Goal: Task Accomplishment & Management: Complete application form

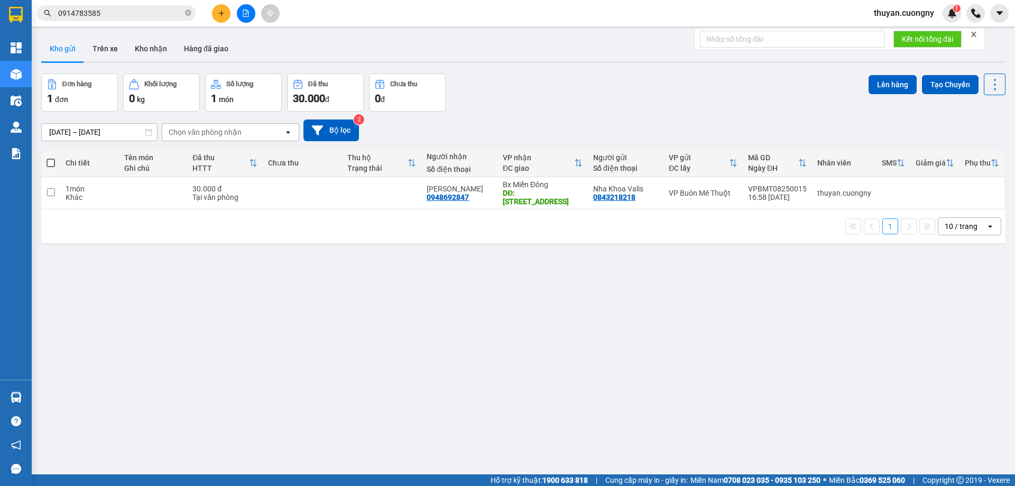
click at [212, 15] on button at bounding box center [221, 13] width 18 height 18
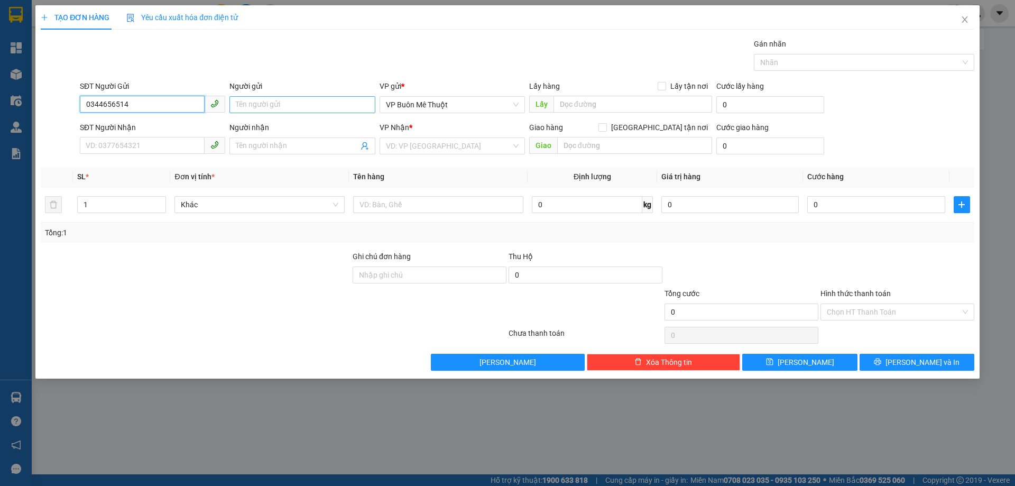
type input "0344656514"
click at [274, 106] on input "Người gửi" at bounding box center [301, 104] width 145 height 17
type input "Cửa hàng Tân Phong"
click at [95, 146] on input "SĐT Người Nhận" at bounding box center [142, 145] width 125 height 17
type input "0982676934"
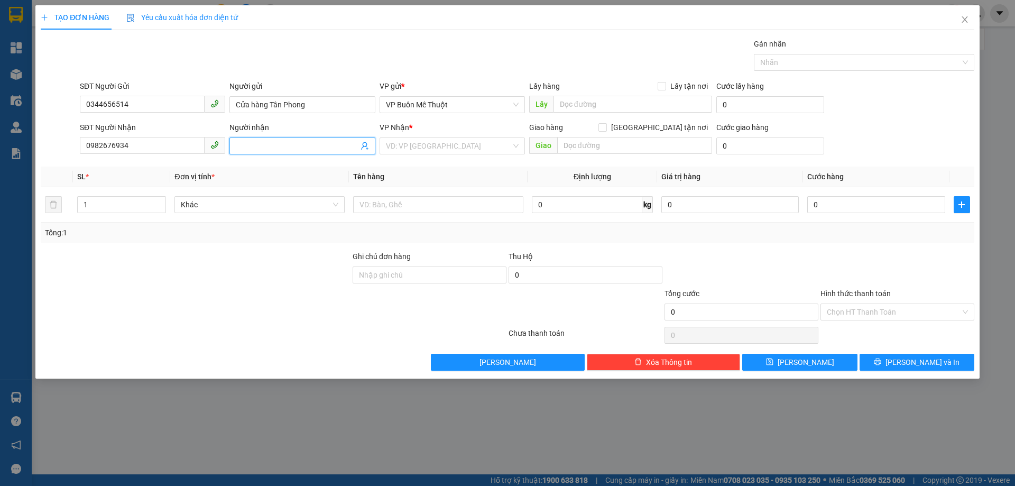
click at [288, 141] on input "Người nhận" at bounding box center [297, 146] width 122 height 12
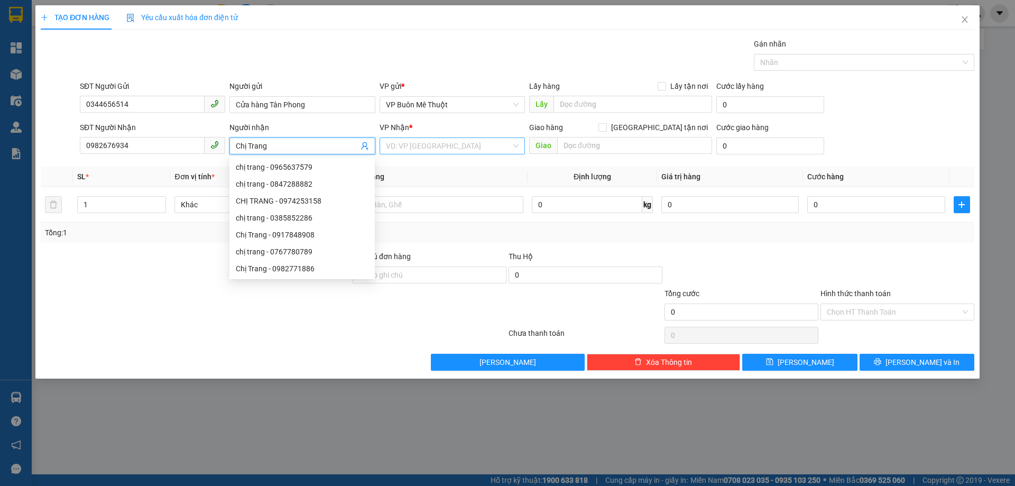
type input "Chị Trang"
click at [413, 143] on input "search" at bounding box center [448, 146] width 125 height 16
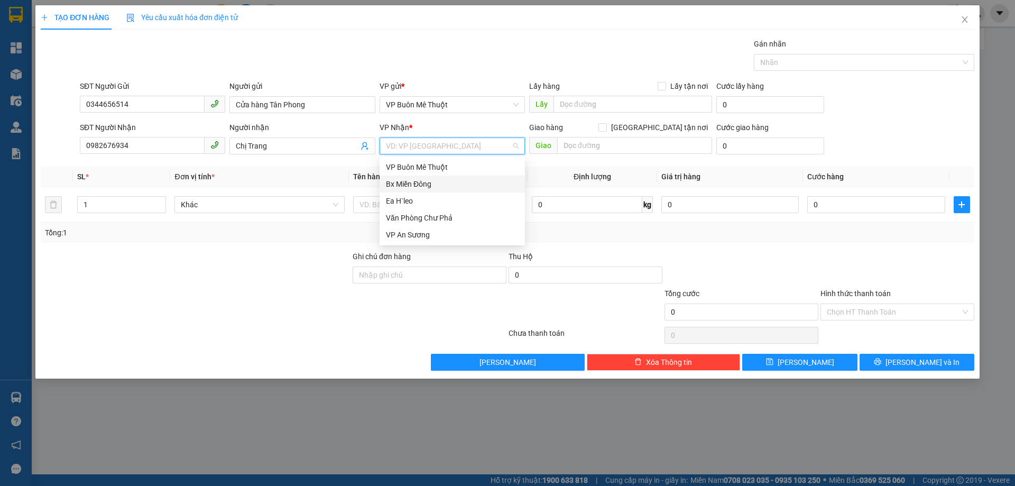
click at [425, 183] on div "Bx Miền Đông" at bounding box center [452, 184] width 133 height 12
click at [902, 143] on div "SĐT Người Nhận 0982676934 Người nhận Chị Trang VP Nhận * Bx Miền Đông Bx Miền…" at bounding box center [527, 140] width 899 height 37
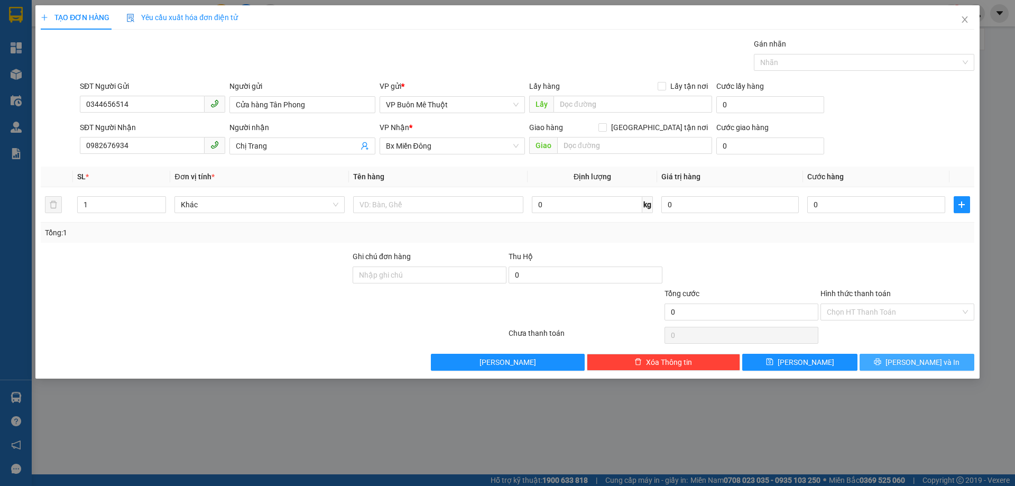
click at [905, 361] on button "[PERSON_NAME] và In" at bounding box center [916, 362] width 115 height 17
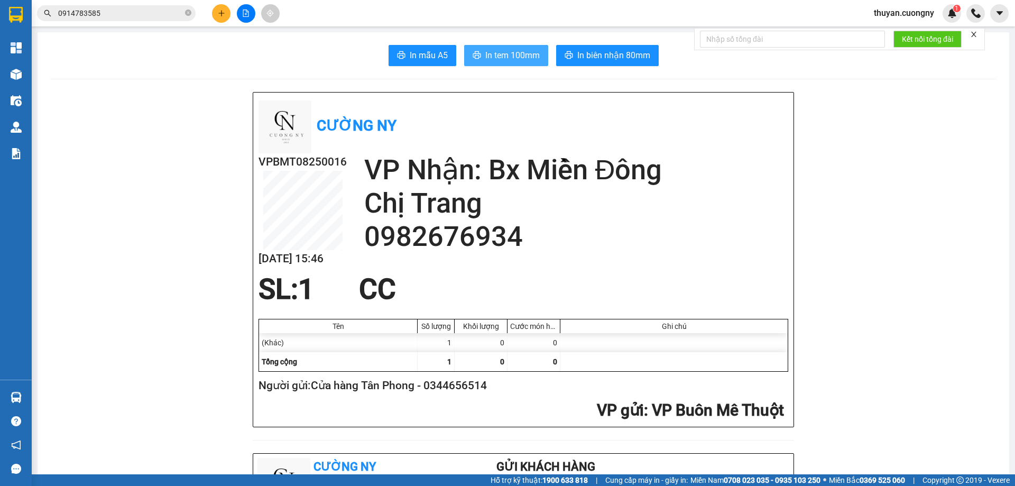
click at [502, 57] on span "In tem 100mm" at bounding box center [512, 55] width 54 height 13
